Goal: Information Seeking & Learning: Learn about a topic

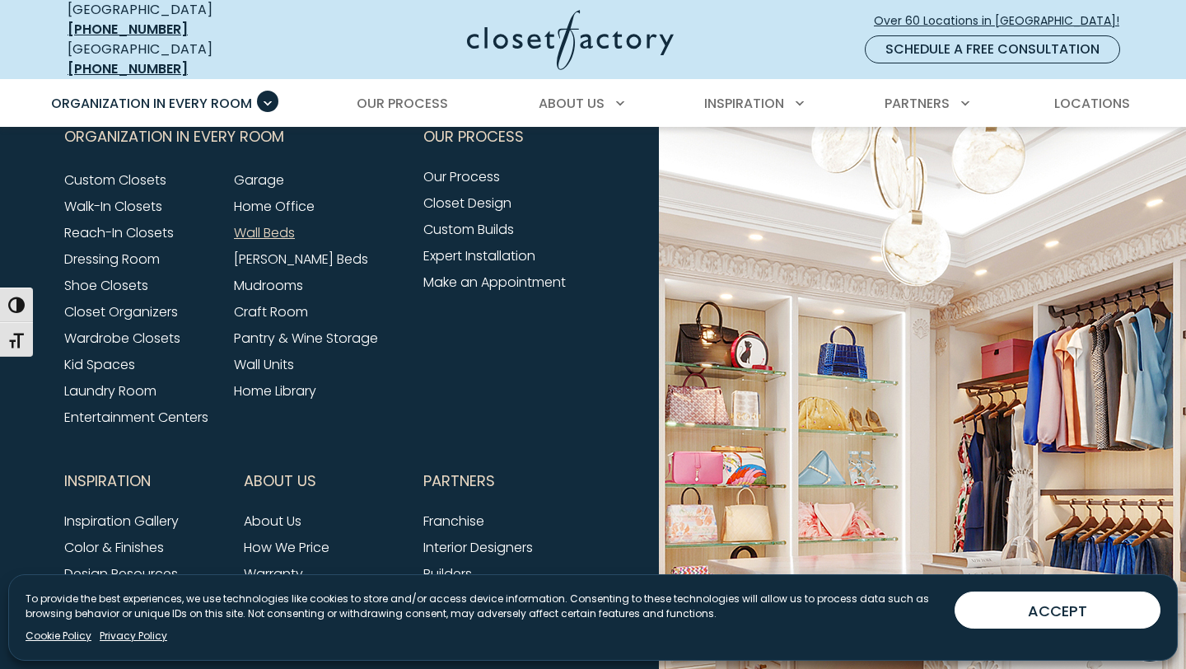
scroll to position [5300, 0]
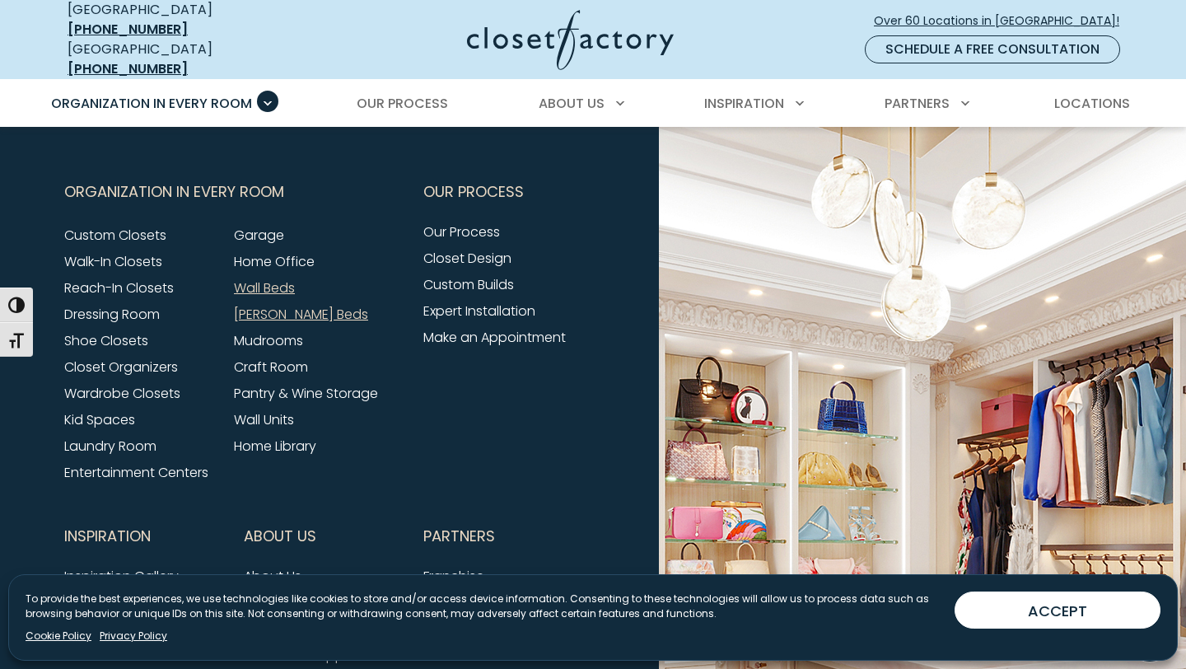
click at [288, 306] on link "[PERSON_NAME] Beds" at bounding box center [301, 314] width 134 height 19
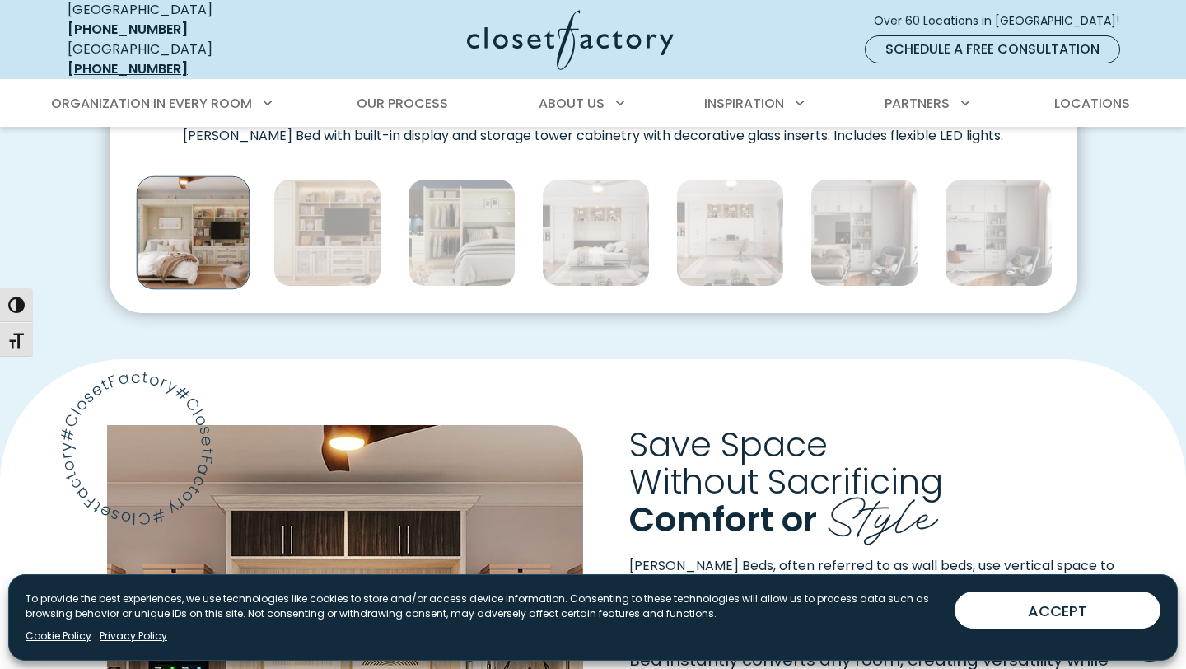
scroll to position [986, 0]
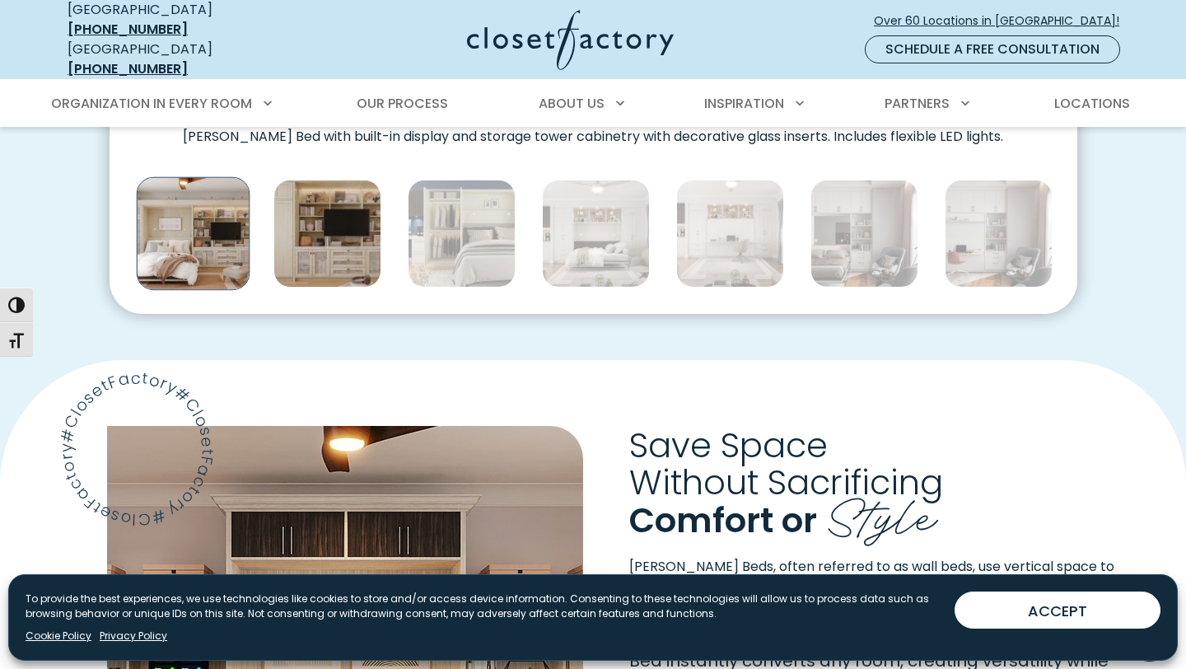
click at [324, 242] on img "Thumbnail Gallery" at bounding box center [328, 234] width 108 height 108
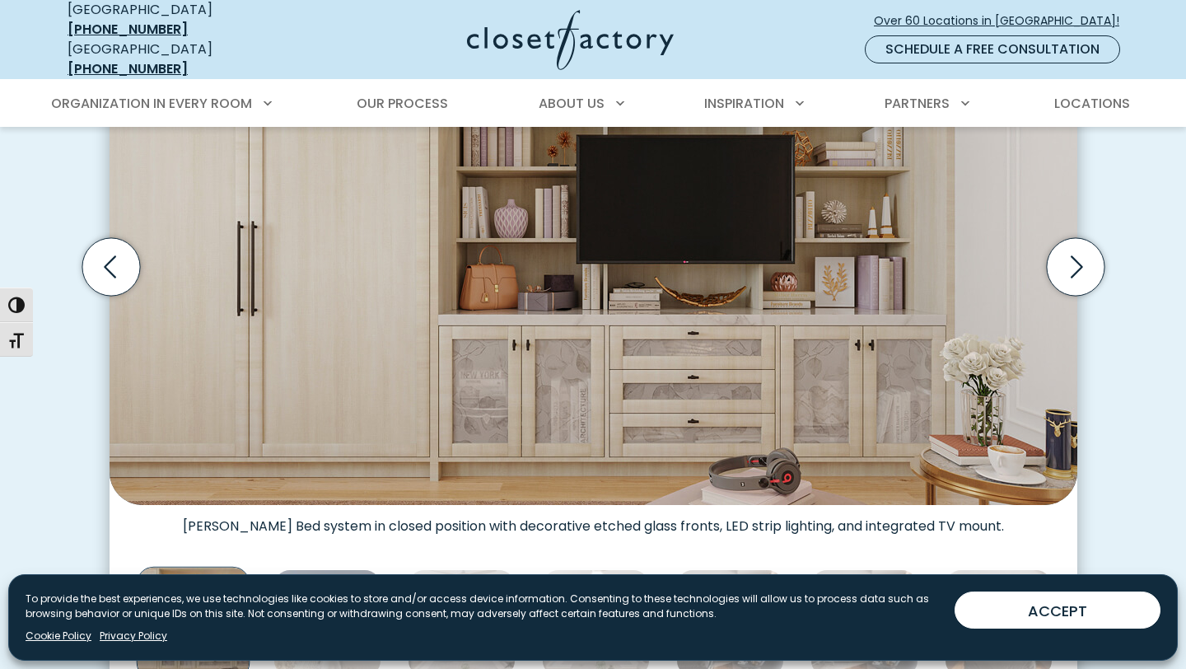
scroll to position [608, 0]
